Goal: Task Accomplishment & Management: Use online tool/utility

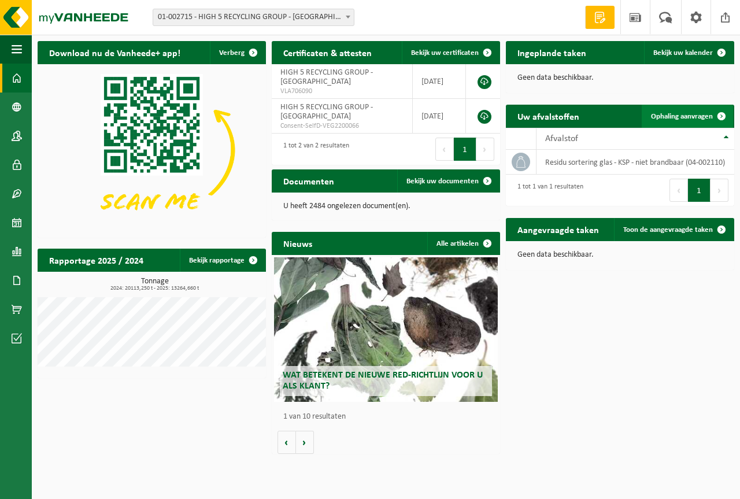
click at [667, 115] on span "Ophaling aanvragen" at bounding box center [682, 117] width 62 height 8
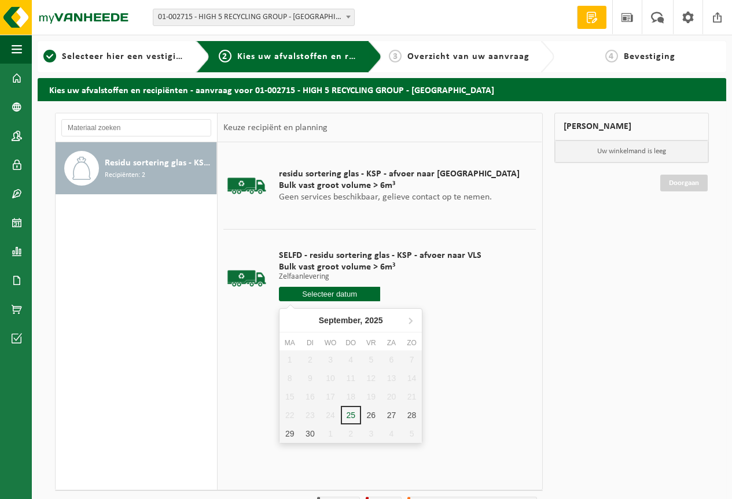
click at [309, 296] on input "text" at bounding box center [329, 294] width 101 height 14
click at [338, 293] on input "text" at bounding box center [329, 294] width 101 height 14
click at [289, 433] on div "29" at bounding box center [289, 434] width 20 height 19
type input "Van [DATE]"
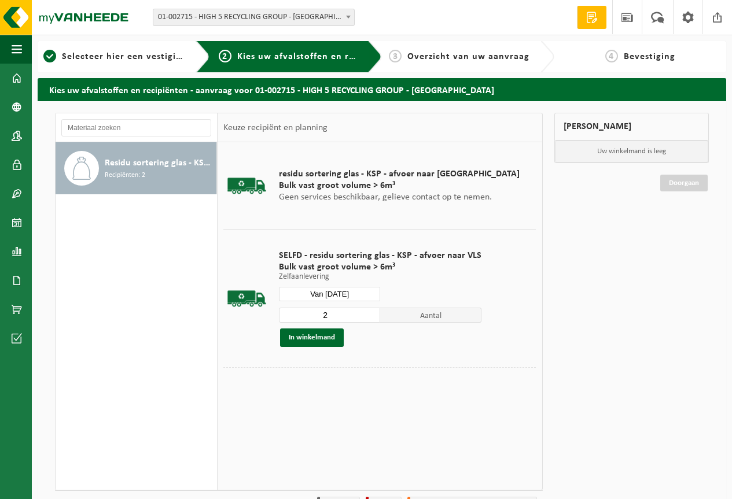
type input "2"
click at [369, 311] on input "2" at bounding box center [329, 315] width 101 height 15
click at [339, 334] on button "In winkelmand" at bounding box center [312, 338] width 64 height 19
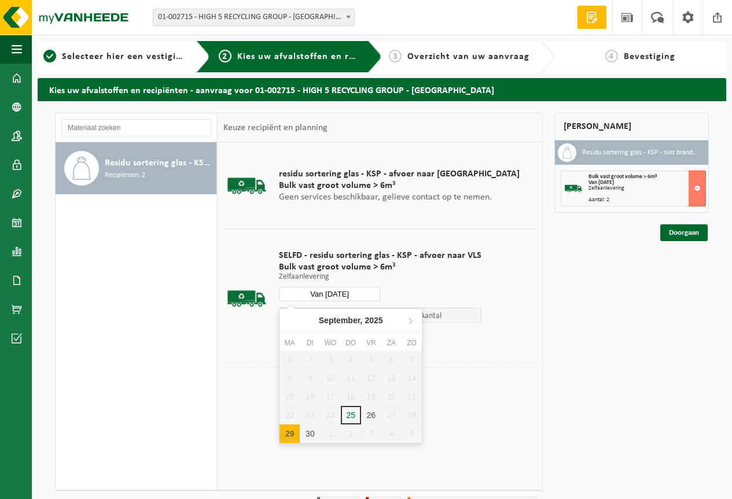
click at [316, 296] on input "Van 2025-09-29" at bounding box center [329, 294] width 101 height 14
click at [310, 433] on div "30" at bounding box center [310, 434] width 20 height 19
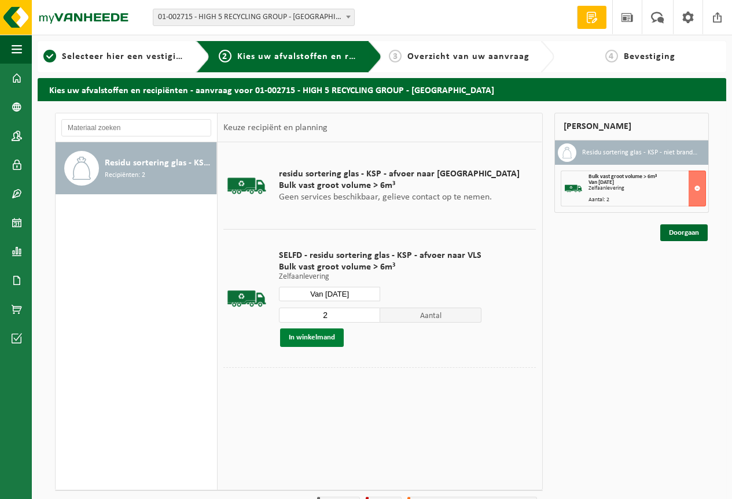
click at [325, 339] on button "In winkelmand" at bounding box center [312, 338] width 64 height 19
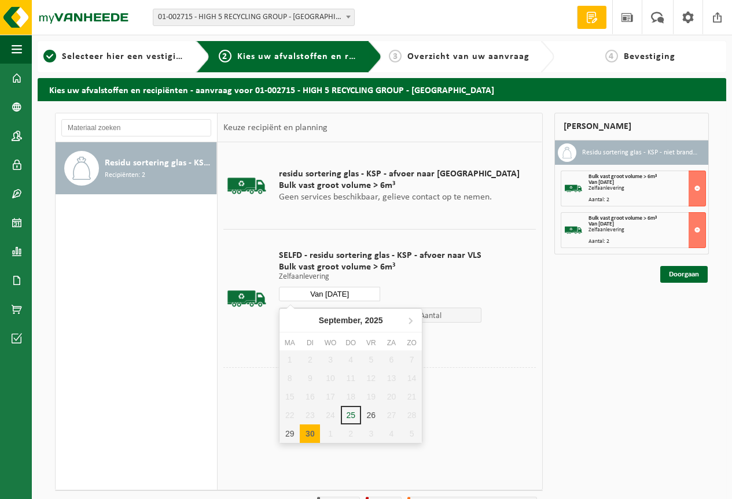
click at [321, 293] on input "Van 2025-09-30" at bounding box center [329, 294] width 101 height 14
click at [409, 320] on icon at bounding box center [410, 320] width 19 height 19
click at [331, 358] on div "1" at bounding box center [330, 360] width 20 height 19
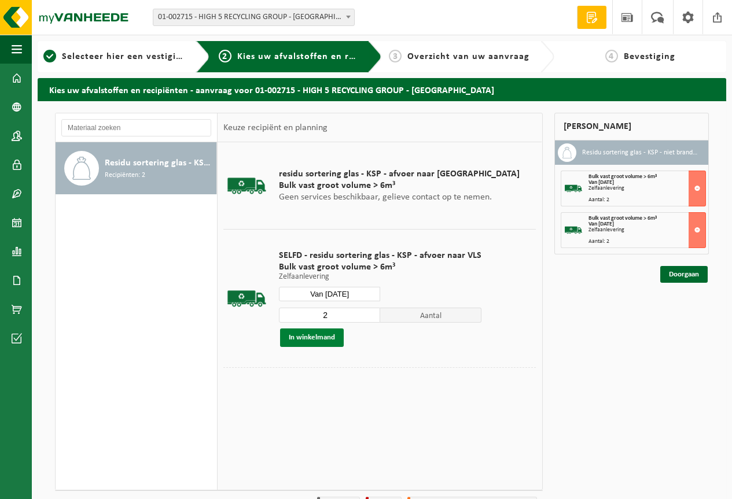
click at [323, 335] on button "In winkelmand" at bounding box center [312, 338] width 64 height 19
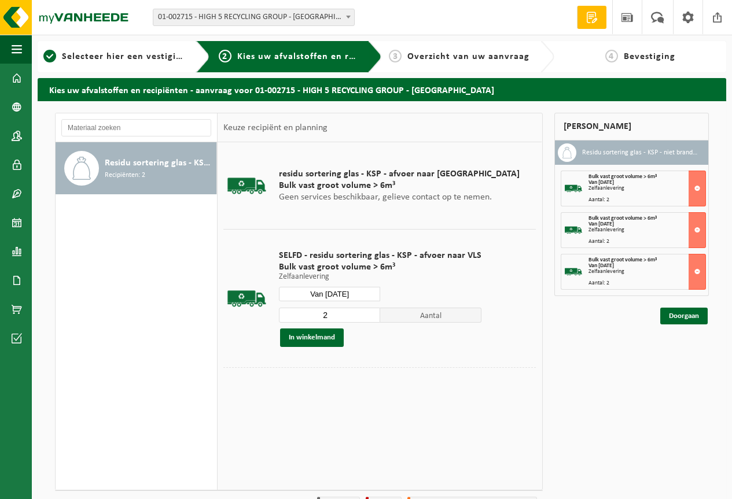
click at [331, 292] on input "Van 2025-10-01" at bounding box center [329, 294] width 101 height 14
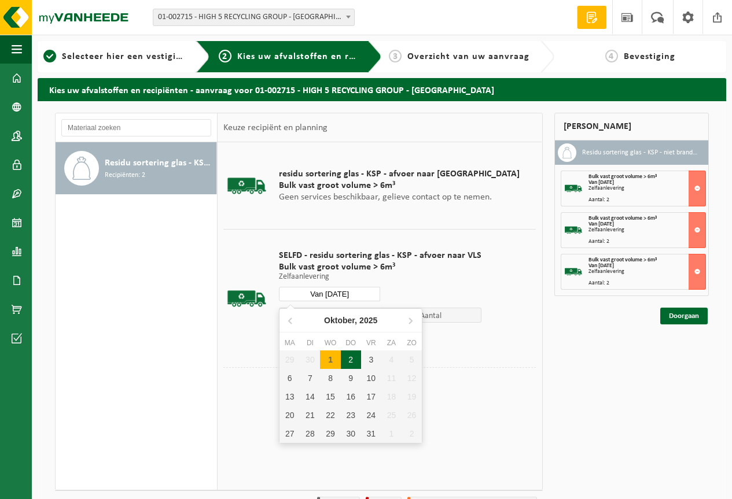
click at [352, 360] on div "2" at bounding box center [351, 360] width 20 height 19
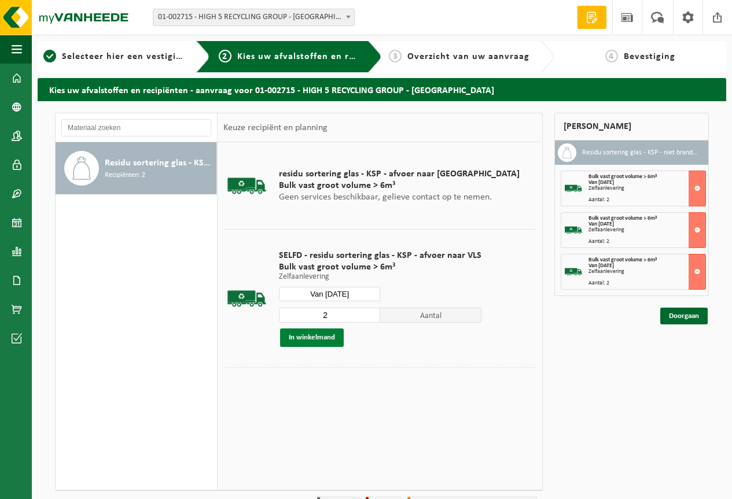
click at [326, 337] on button "In winkelmand" at bounding box center [312, 338] width 64 height 19
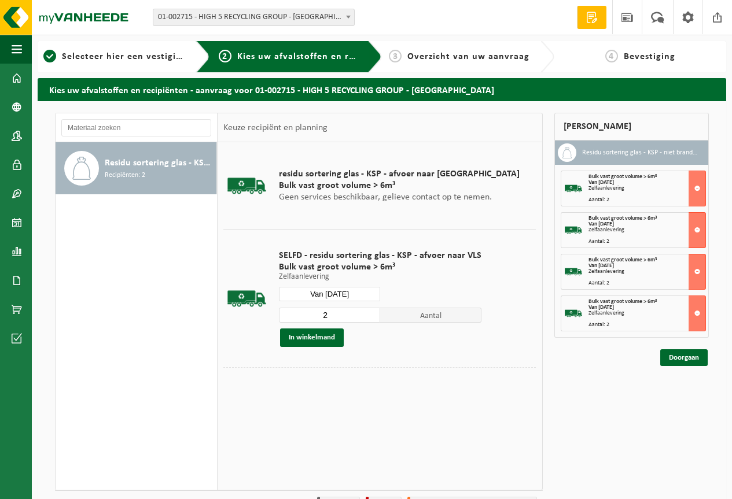
click at [331, 293] on input "Van 2025-10-02" at bounding box center [329, 294] width 101 height 14
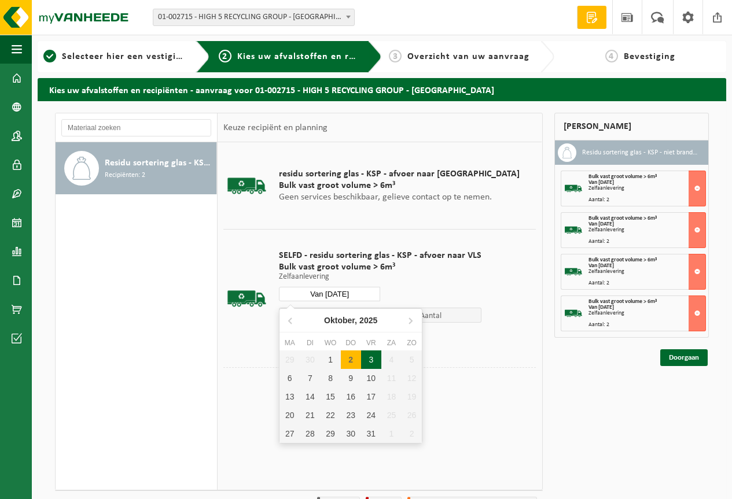
click at [370, 363] on div "3" at bounding box center [371, 360] width 20 height 19
type input "Van 2025-10-03"
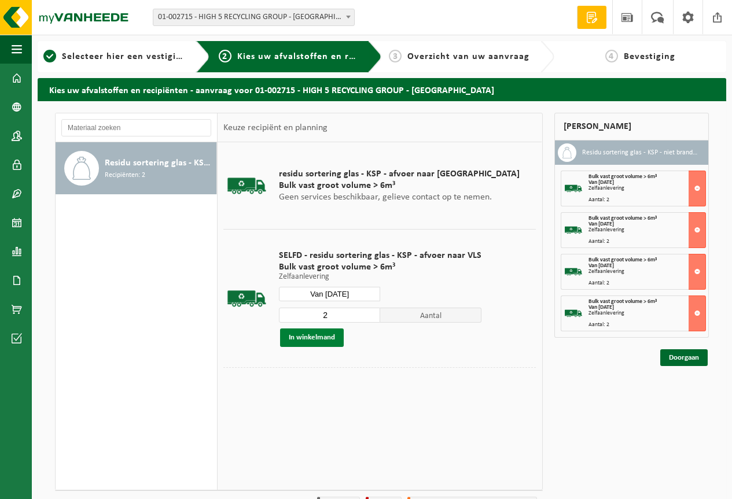
click at [308, 338] on button "In winkelmand" at bounding box center [312, 338] width 64 height 19
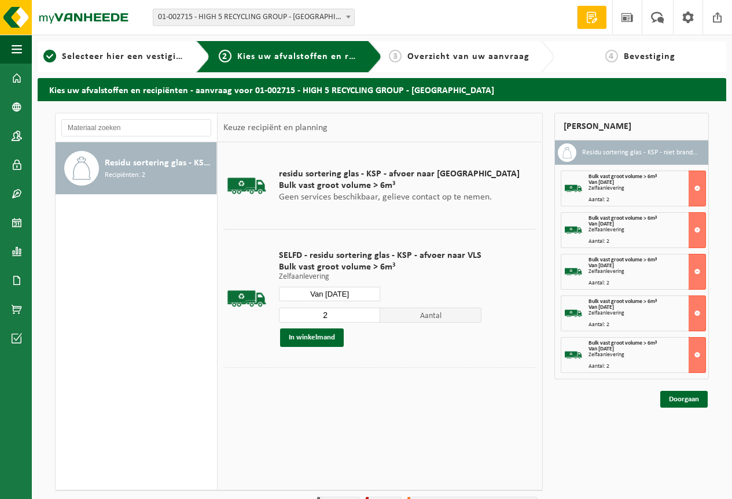
click at [338, 295] on input "Van 2025-10-03" at bounding box center [329, 294] width 101 height 14
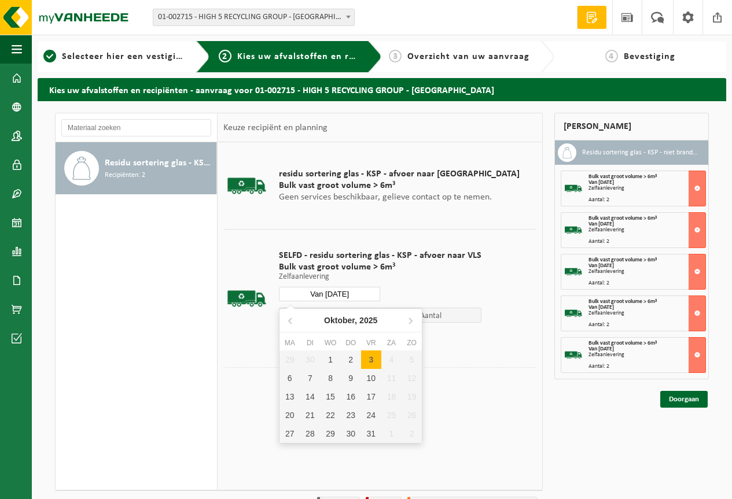
click at [441, 279] on p "Zelfaanlevering" at bounding box center [380, 277] width 202 height 8
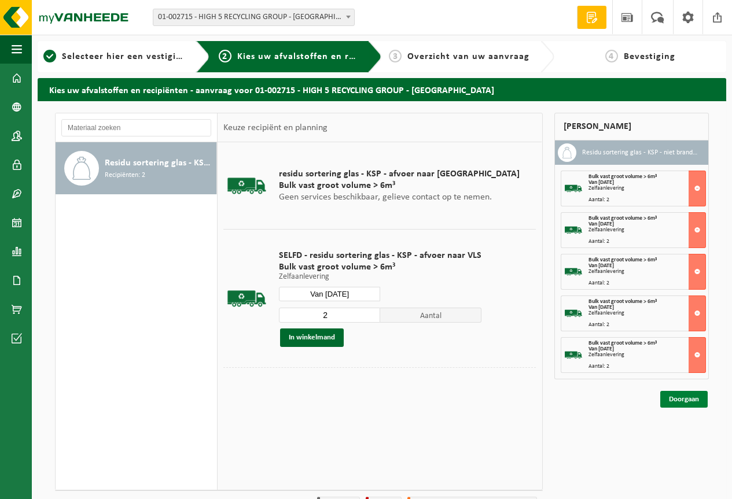
click at [683, 398] on link "Doorgaan" at bounding box center [683, 399] width 47 height 17
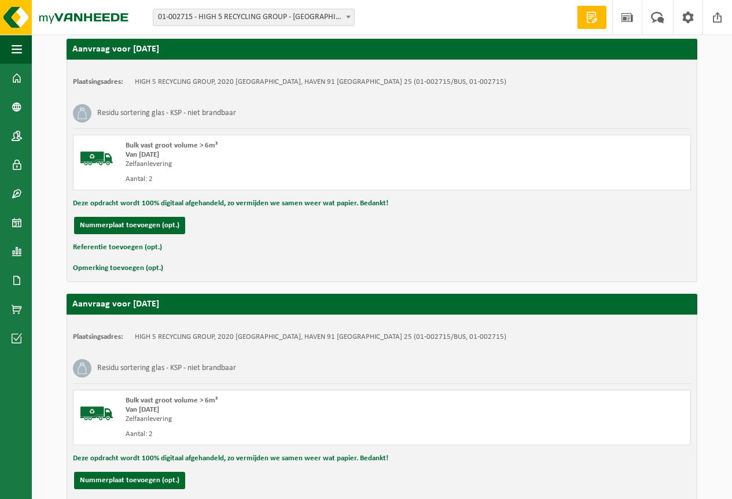
scroll to position [1077, 0]
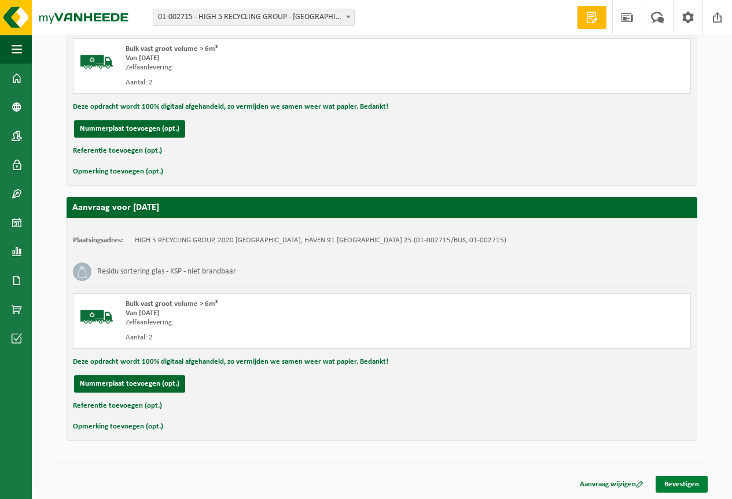
click at [686, 481] on link "Bevestigen" at bounding box center [681, 484] width 52 height 17
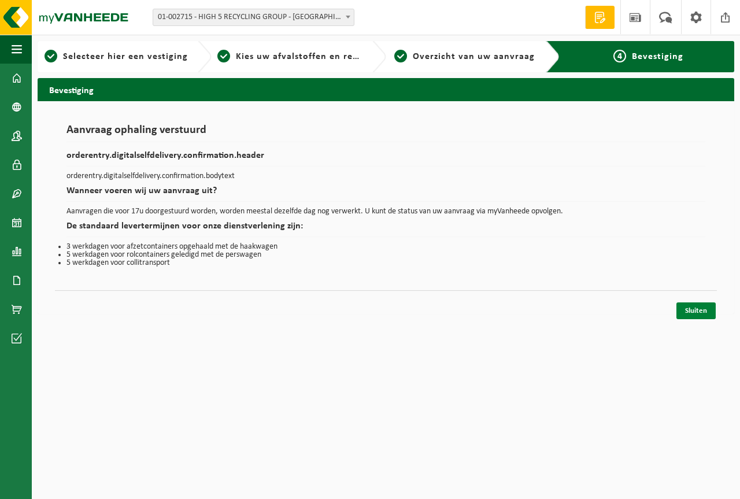
click at [692, 308] on link "Sluiten" at bounding box center [696, 311] width 39 height 17
